Goal: Check status: Check status

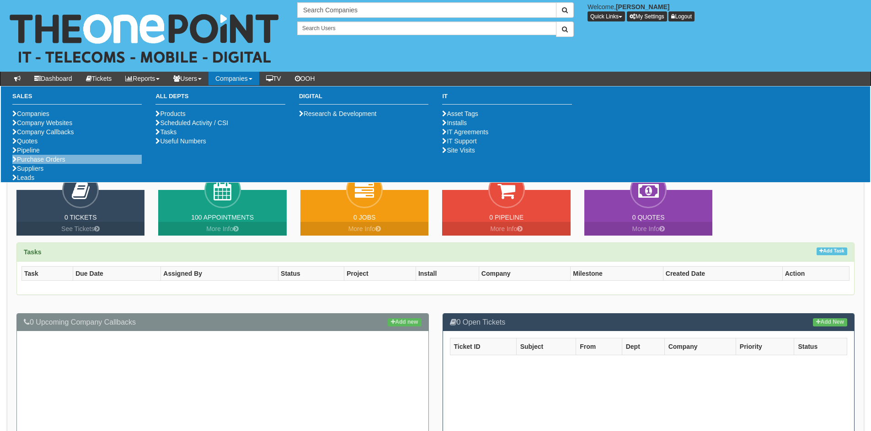
click at [86, 164] on li "Purchase Orders" at bounding box center [76, 159] width 129 height 9
click at [51, 182] on ul "Companies Company Websites Company Callbacks Quotes Pipeline Purchase Orders Su…" at bounding box center [76, 145] width 129 height 73
click at [54, 163] on link "Purchase Orders" at bounding box center [38, 159] width 53 height 7
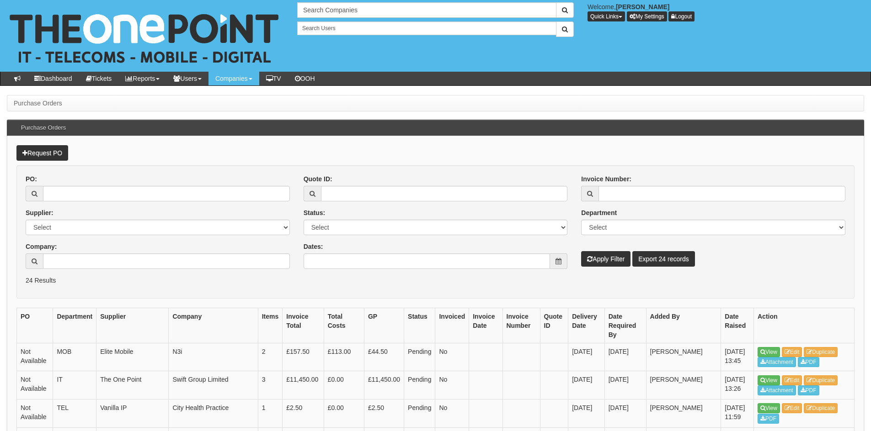
drag, startPoint x: 73, startPoint y: 202, endPoint x: 85, endPoint y: 194, distance: 14.5
click at [73, 202] on div "PO: Supplier: Select 123 [DOMAIN_NAME] 1Password 3 4Gon [PERSON_NAME] Electric …" at bounding box center [158, 225] width 278 height 101
click at [85, 194] on input "PO:" at bounding box center [166, 194] width 247 height 16
paste input "19588"
type input "19588"
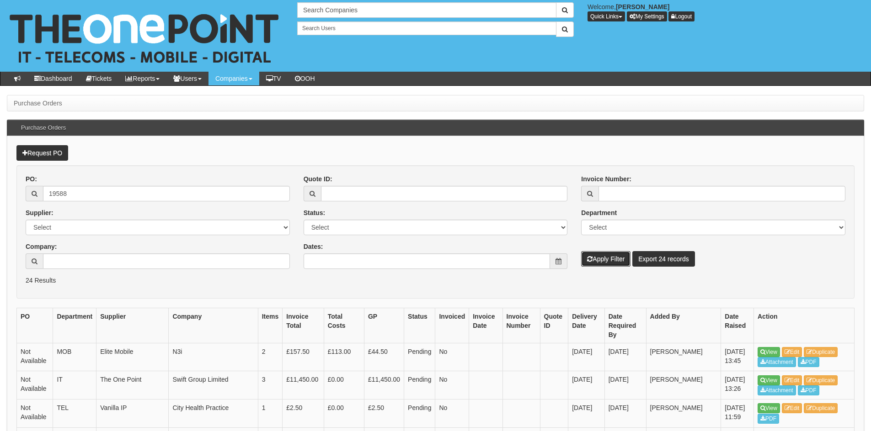
click at [604, 260] on button "Apply Filter" at bounding box center [605, 259] width 49 height 16
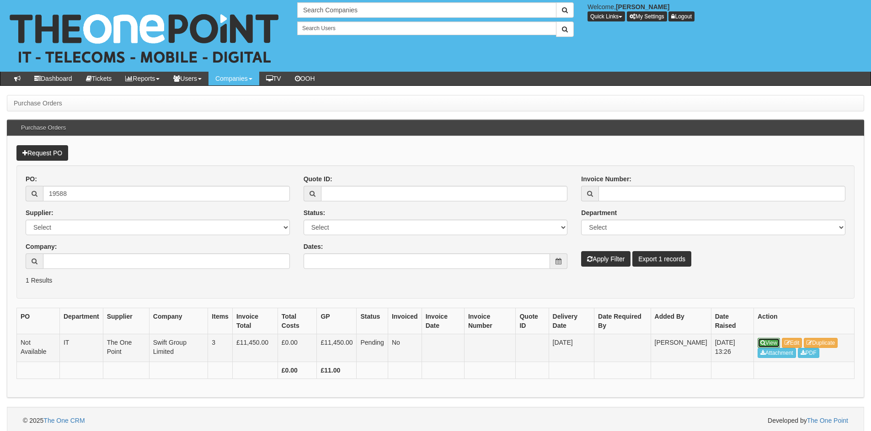
click at [769, 338] on link "View" at bounding box center [768, 343] width 22 height 10
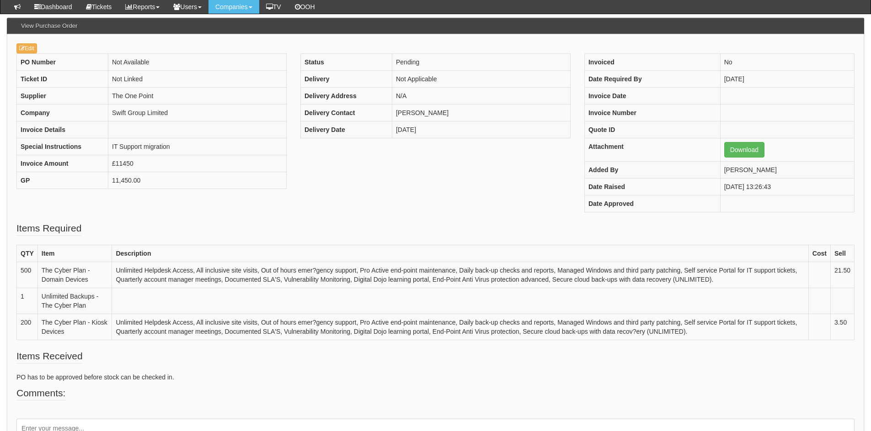
scroll to position [78, 0]
